Goal: Check status

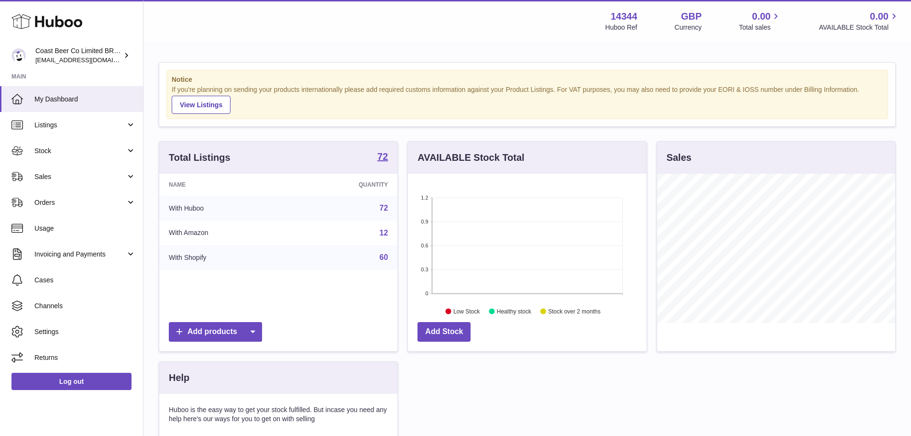
scroll to position [149, 239]
click at [51, 149] on span "Stock" at bounding box center [79, 150] width 91 height 9
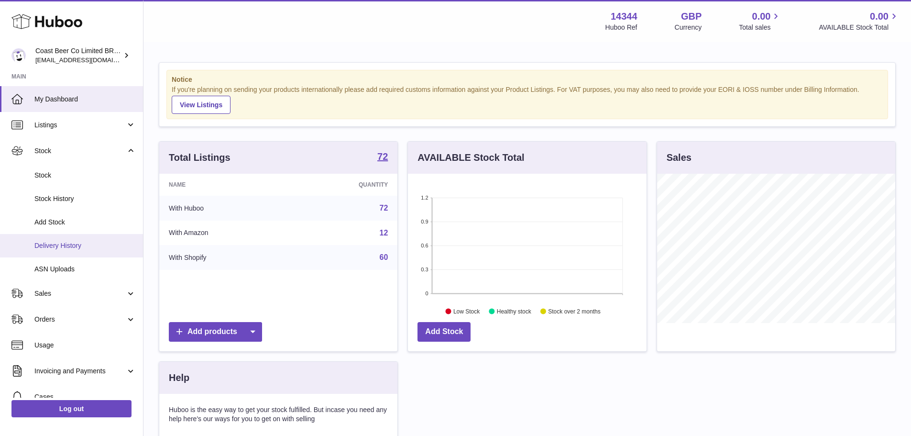
click at [74, 249] on span "Delivery History" at bounding box center [84, 245] width 101 height 9
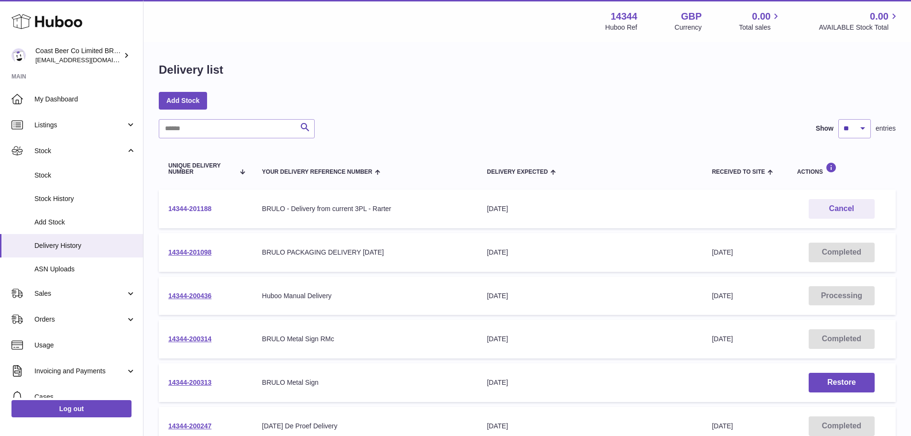
click at [197, 206] on link "14344-201188" at bounding box center [189, 209] width 43 height 8
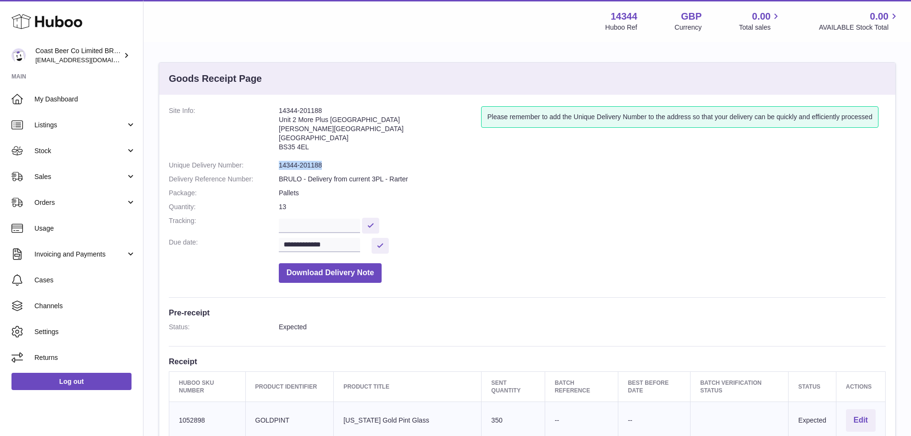
drag, startPoint x: 332, startPoint y: 161, endPoint x: 277, endPoint y: 162, distance: 54.5
click at [277, 162] on dl "**********" at bounding box center [527, 196] width 717 height 181
copy dl "14344-201188"
